Goal: Navigation & Orientation: Find specific page/section

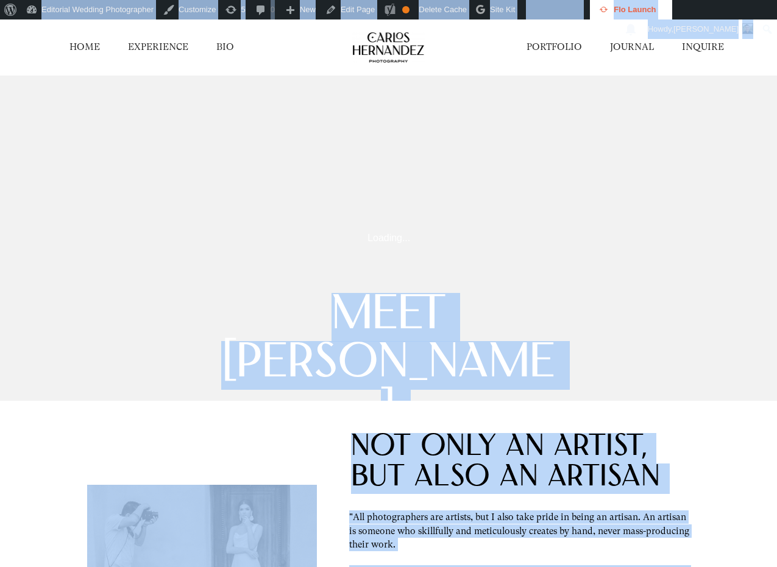
drag, startPoint x: 709, startPoint y: 45, endPoint x: 445, endPoint y: 146, distance: 282.8
click at [713, 51] on link "INQUIRE" at bounding box center [703, 47] width 42 height 13
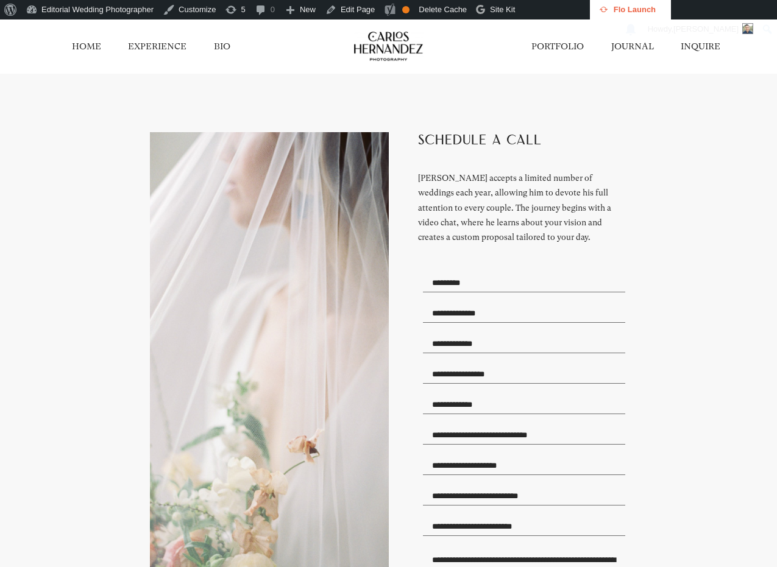
click at [568, 48] on link "PORTFOLIO" at bounding box center [557, 46] width 52 height 12
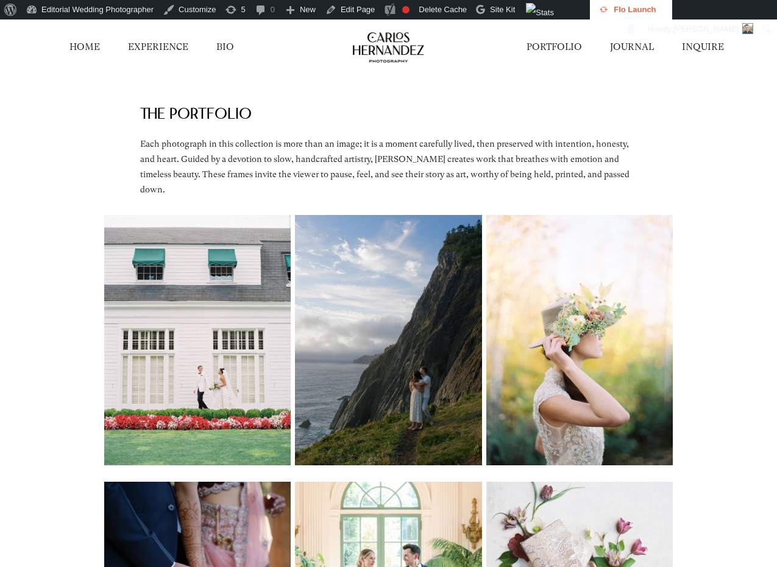
click at [178, 45] on link "EXPERIENCE" at bounding box center [158, 47] width 60 height 13
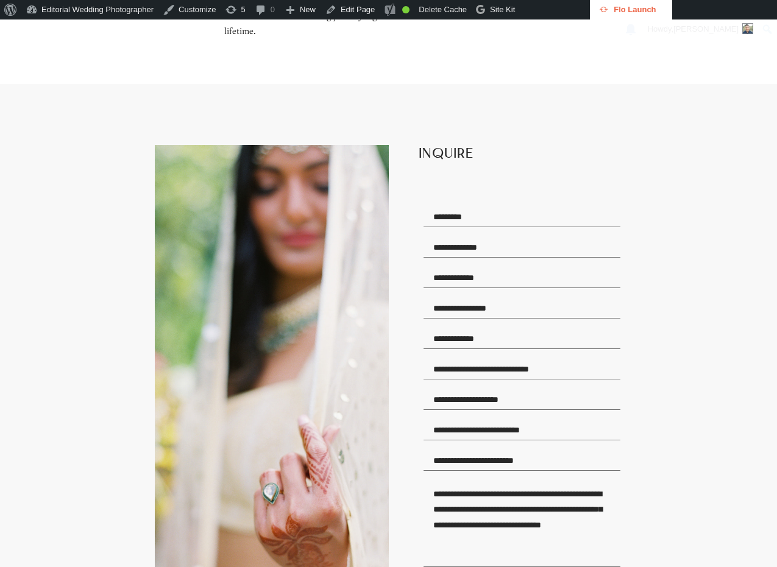
scroll to position [1704, 0]
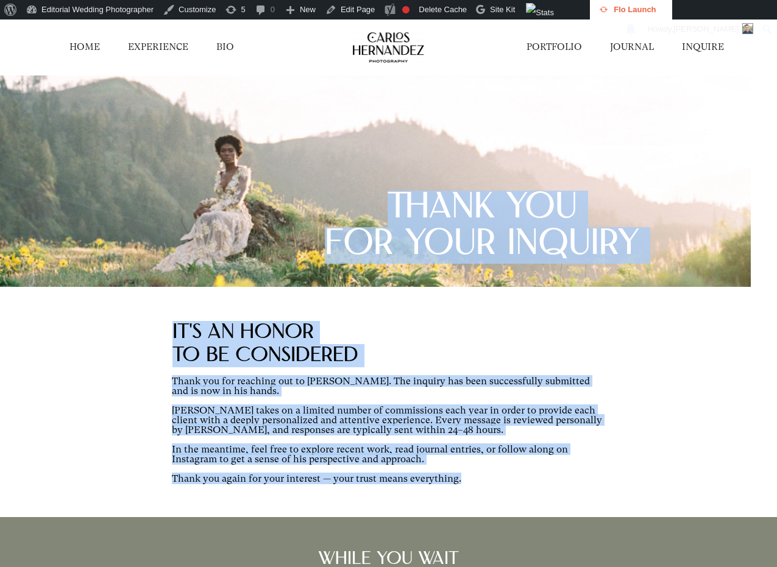
drag, startPoint x: 381, startPoint y: 200, endPoint x: 501, endPoint y: 477, distance: 302.2
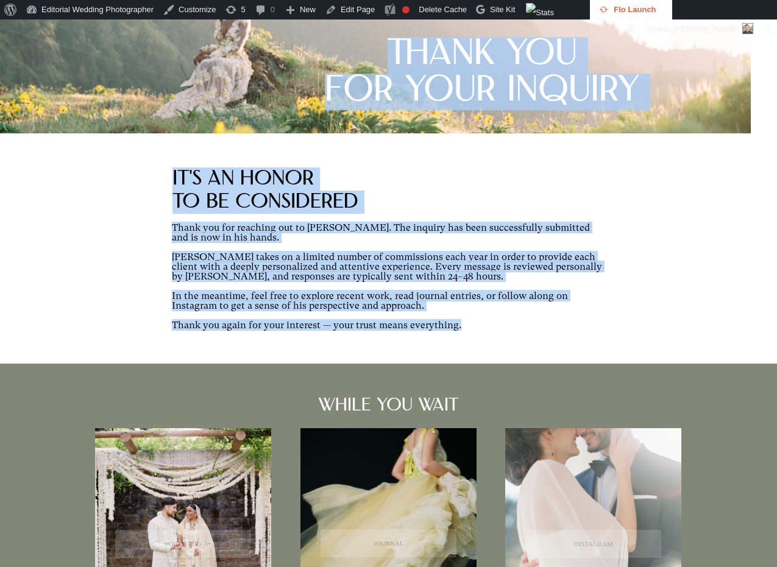
scroll to position [163, 0]
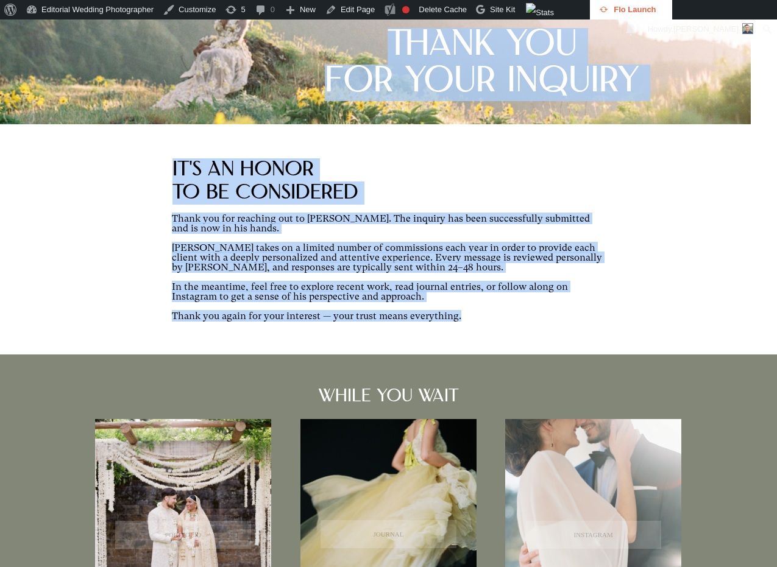
copy div "THANK YOU FOR YOUR INQUIRY IT'S AN honor to be cOnsiderEd Thank you for reachin…"
